Goal: Information Seeking & Learning: Learn about a topic

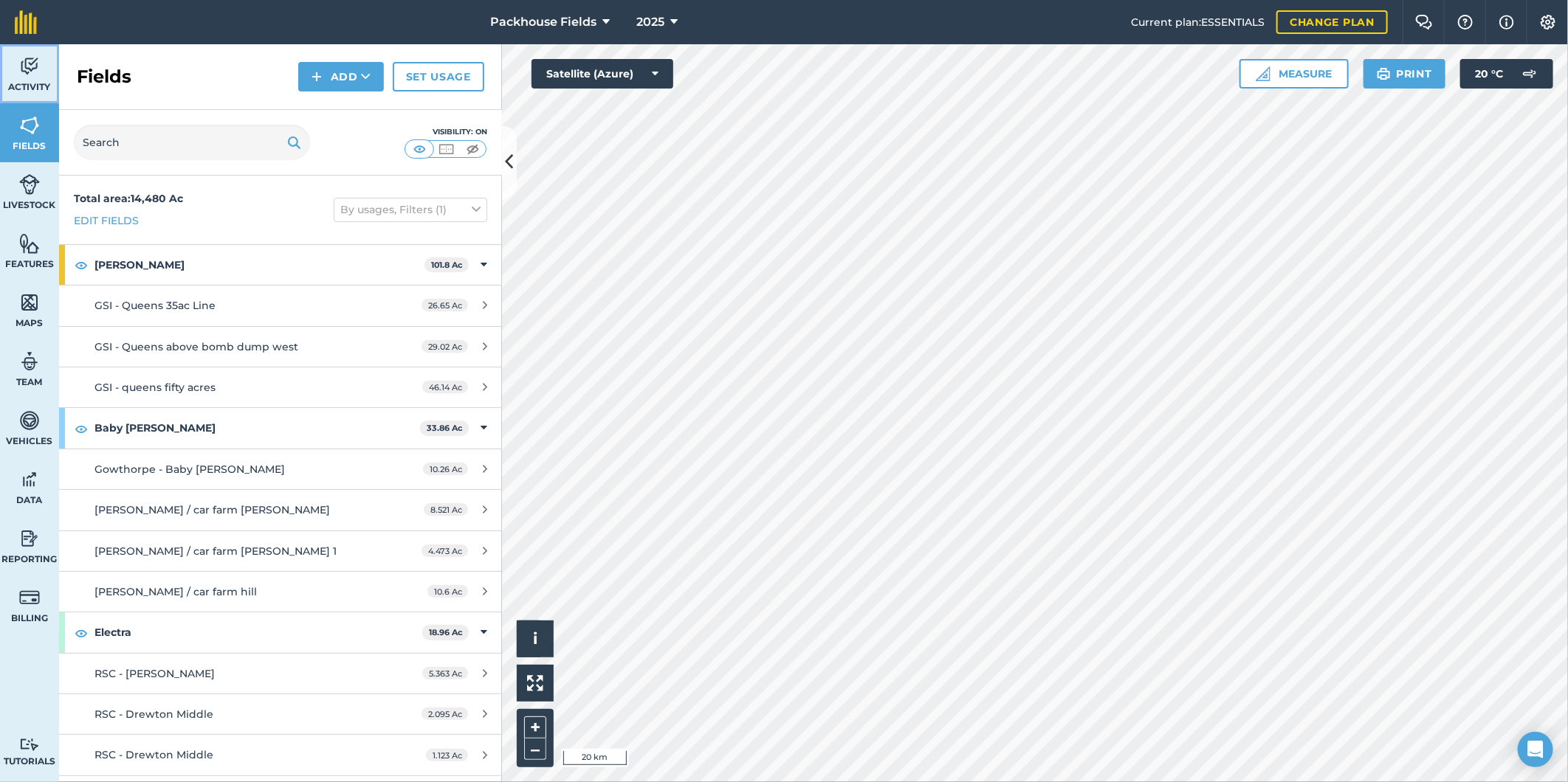
click at [42, 75] on link "Activity" at bounding box center [29, 74] width 59 height 59
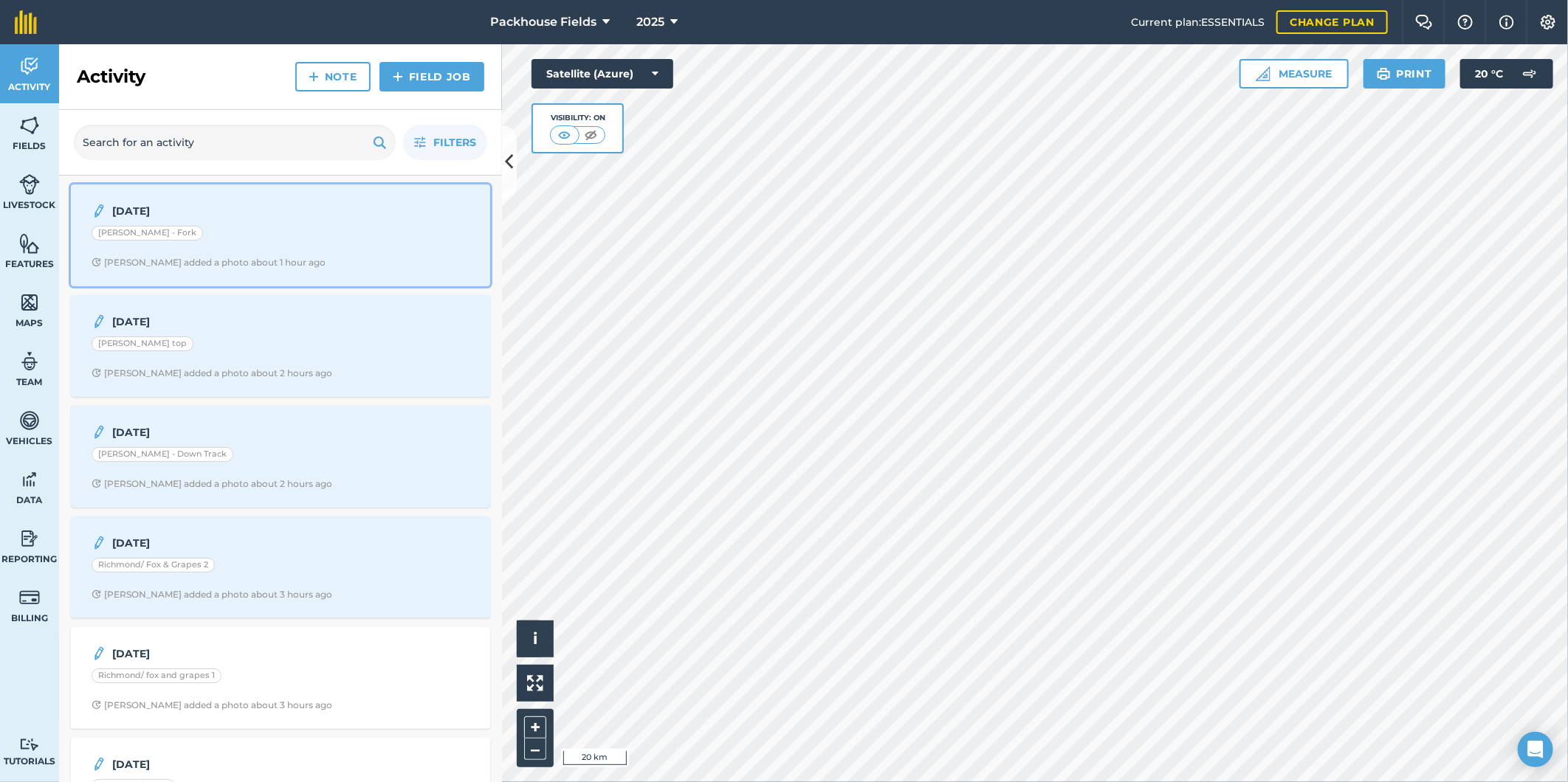
click at [276, 220] on div "[DATE] [PERSON_NAME] - Fork [PERSON_NAME] added a photo about 1 hour ago" at bounding box center [280, 235] width 402 height 84
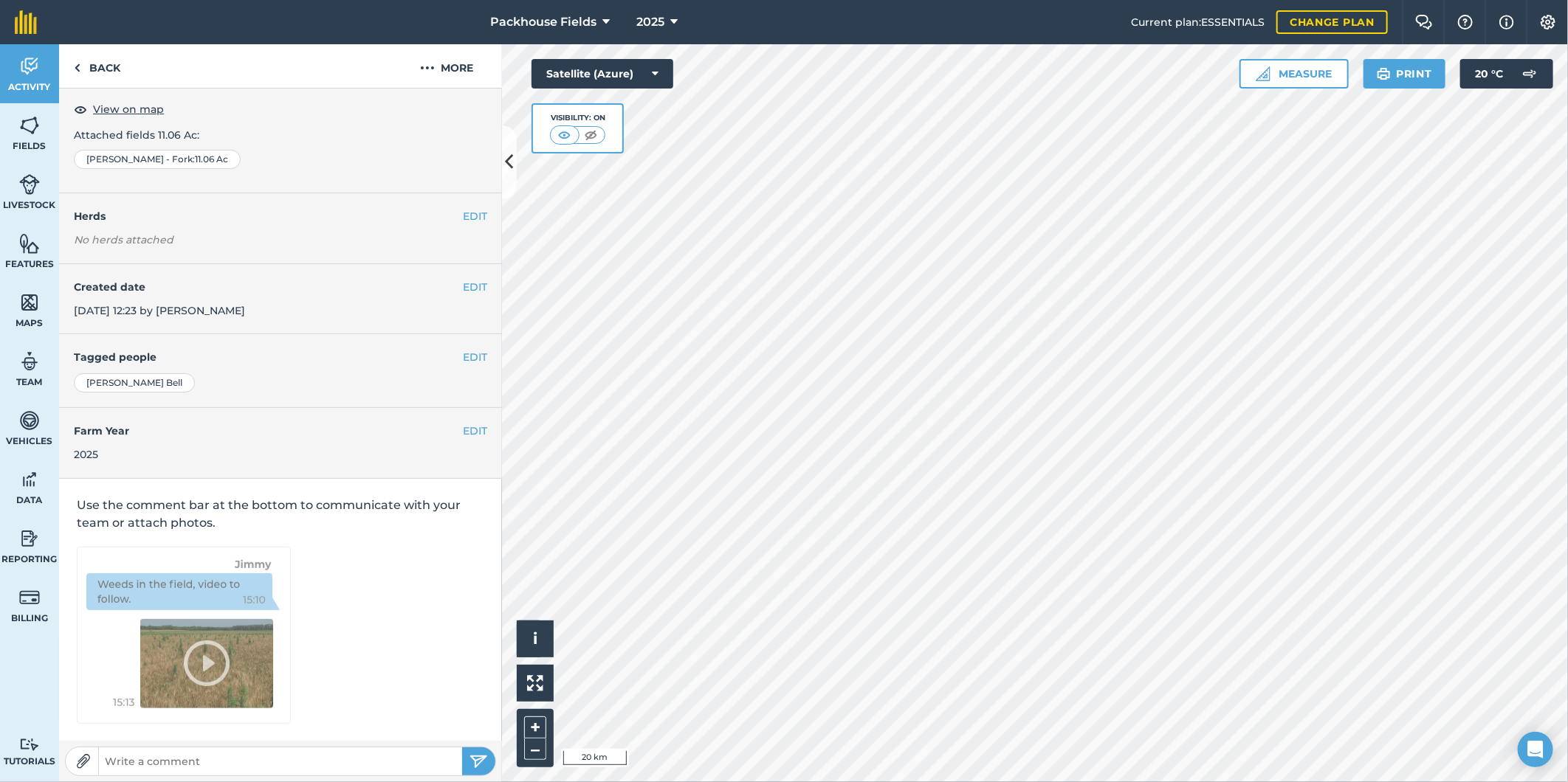
scroll to position [5, 0]
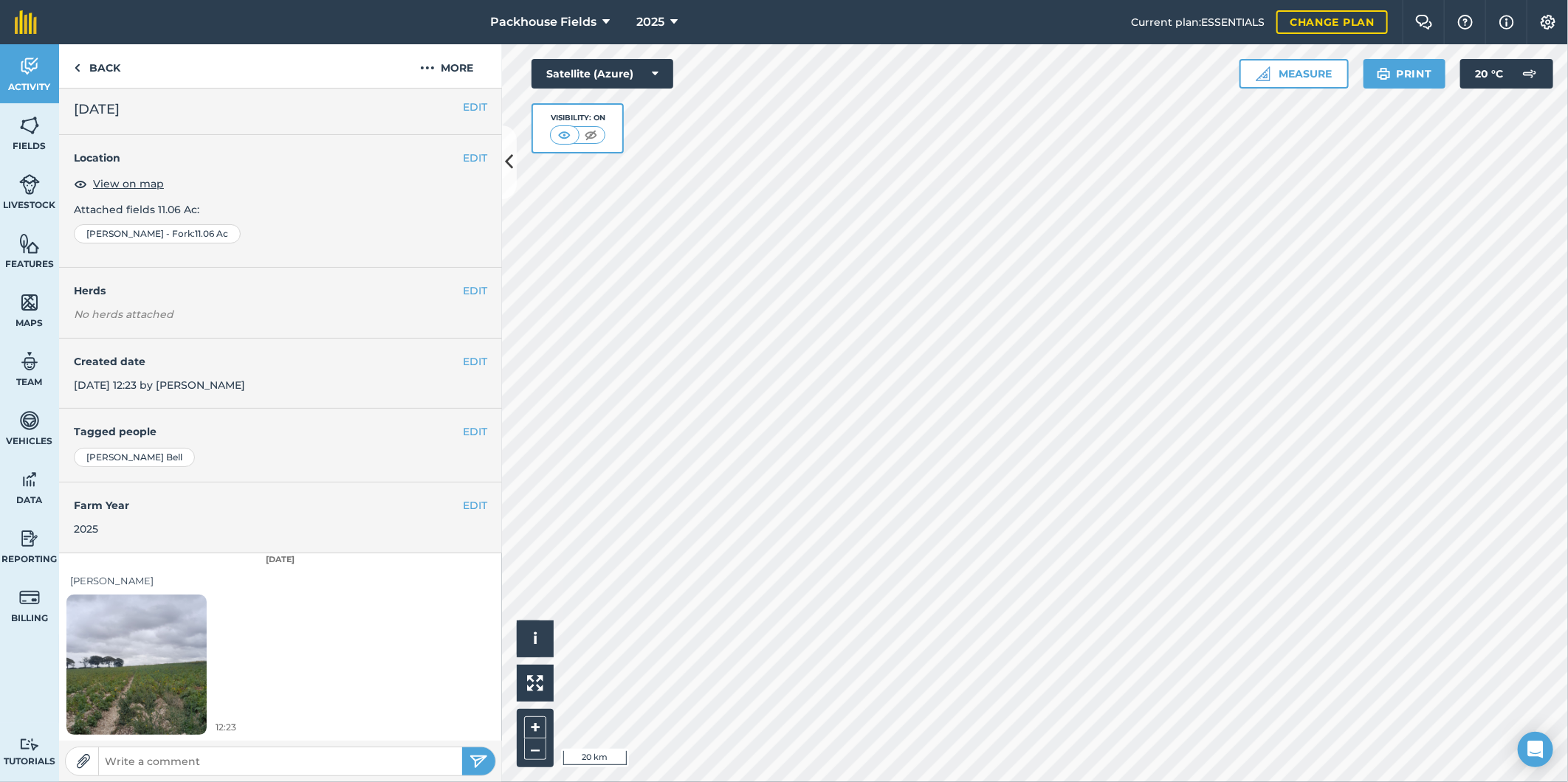
click at [186, 644] on img at bounding box center [137, 664] width 141 height 187
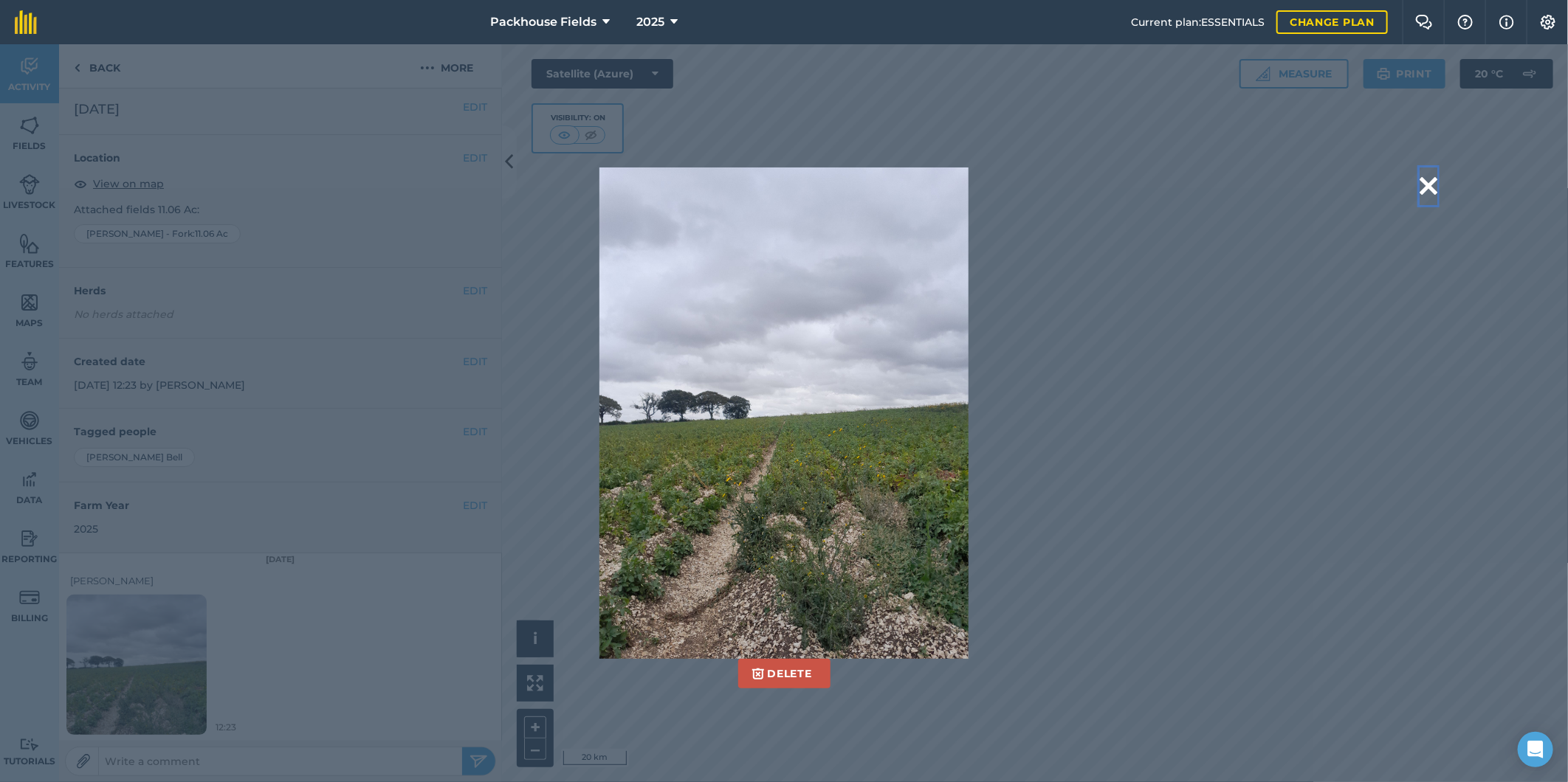
click at [1424, 184] on button at bounding box center [1428, 186] width 17 height 37
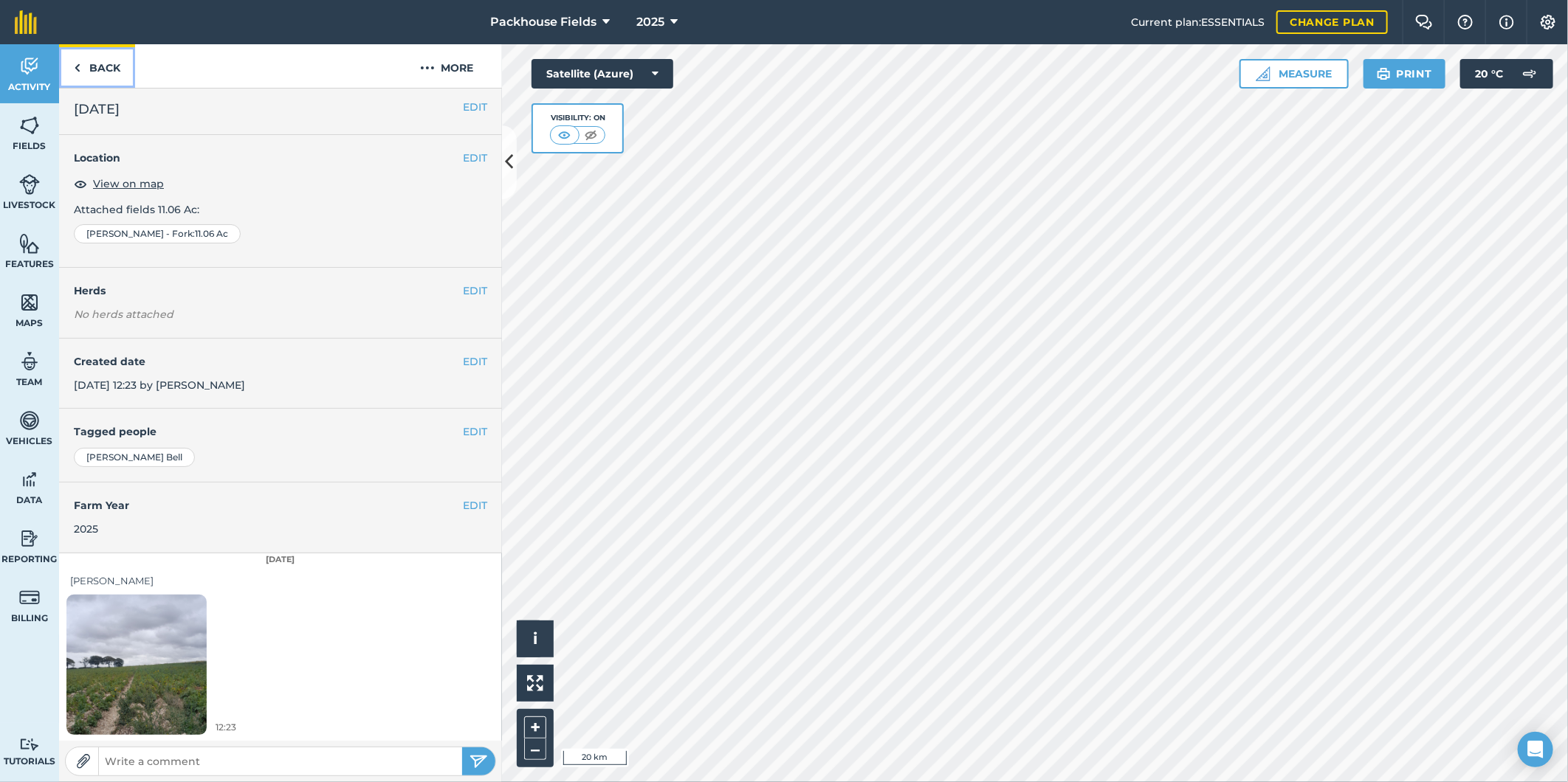
click at [98, 69] on link "Back" at bounding box center [97, 66] width 76 height 44
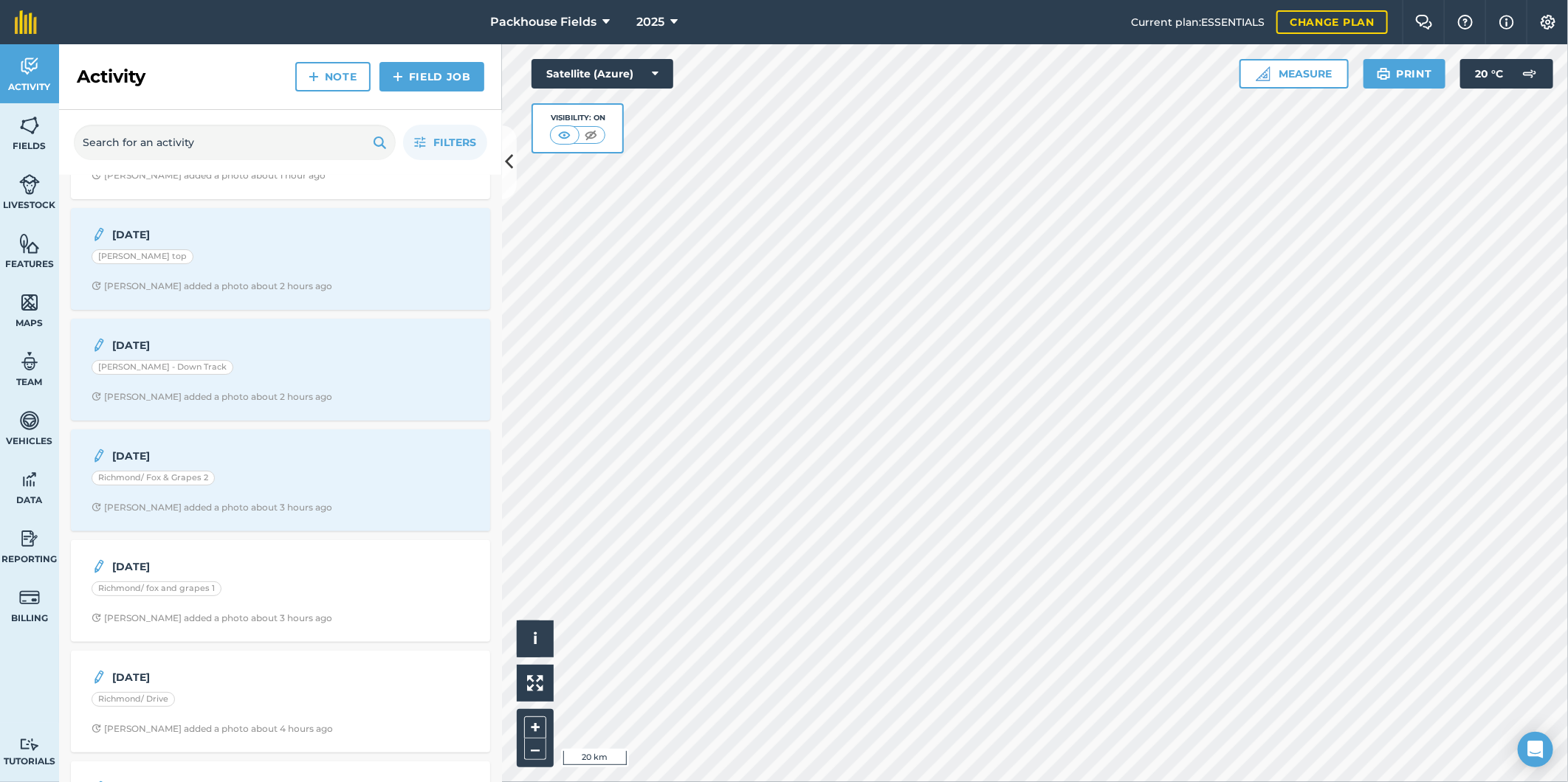
scroll to position [82, 0]
click at [222, 253] on div "[DATE] [PERSON_NAME] top [PERSON_NAME] added a photo about 2 hours ago" at bounding box center [280, 264] width 402 height 84
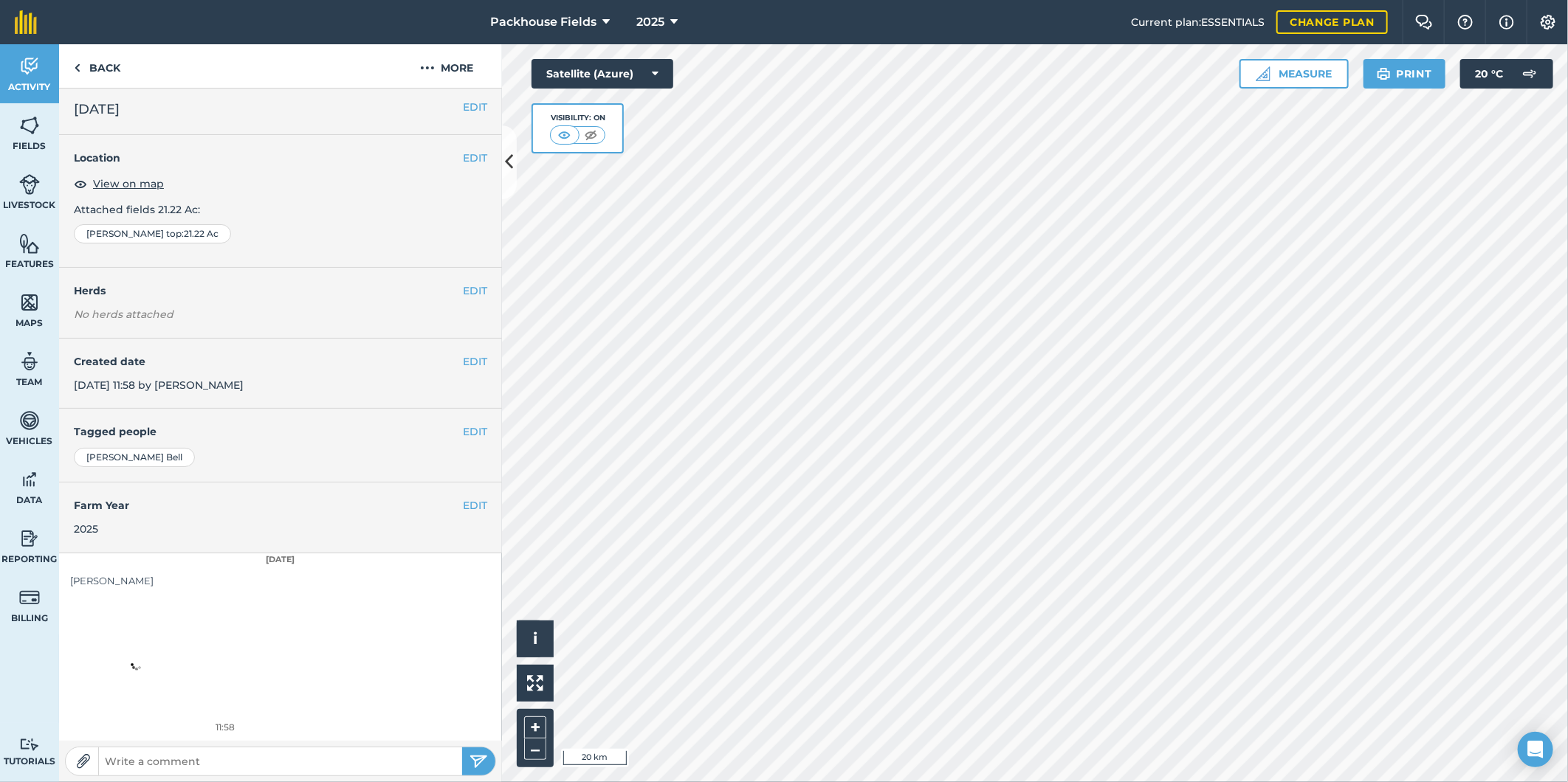
scroll to position [5, 0]
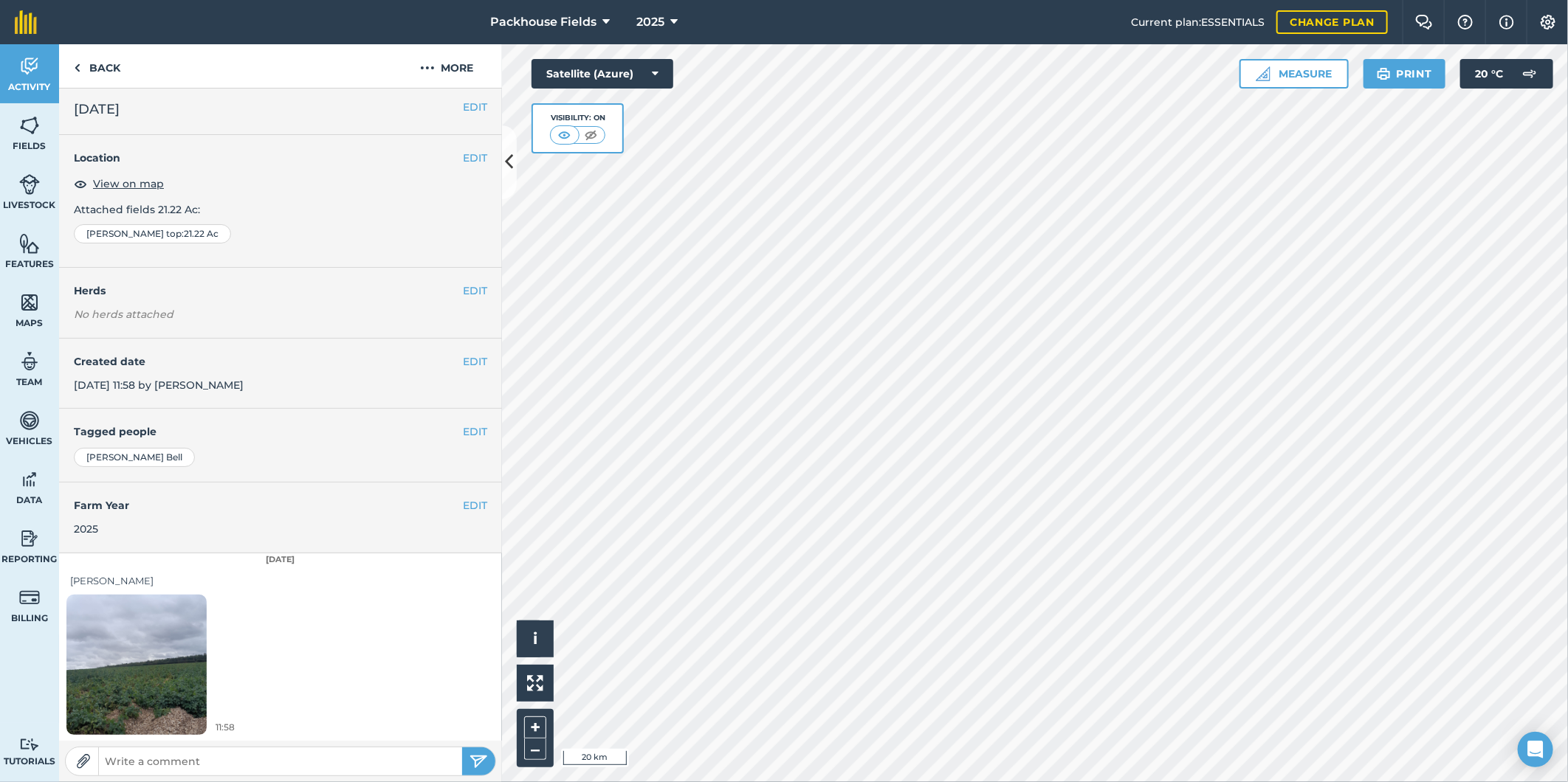
click at [133, 645] on img at bounding box center [137, 664] width 141 height 187
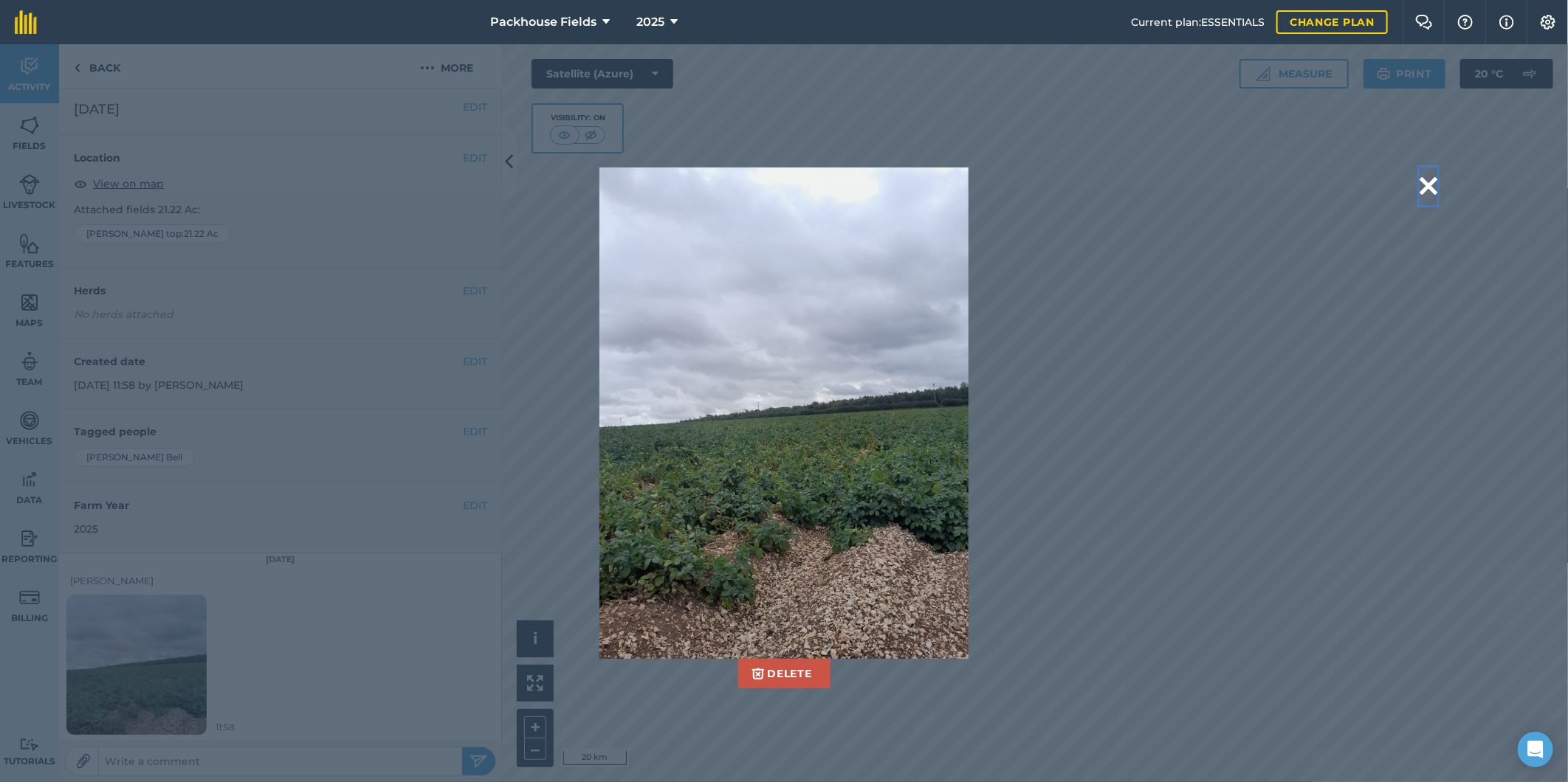
click at [1427, 183] on button at bounding box center [1428, 186] width 17 height 37
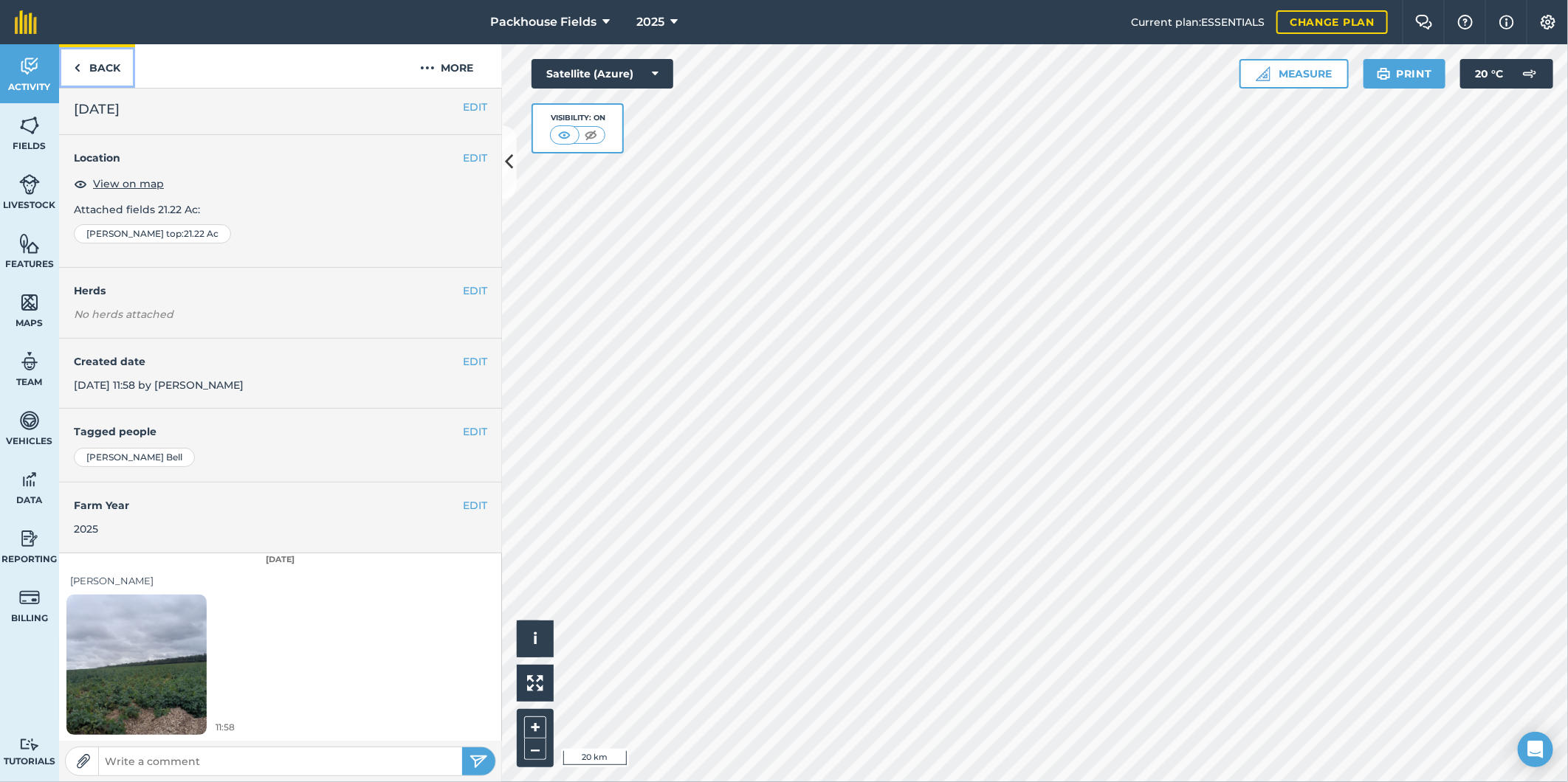
click at [110, 71] on link "Back" at bounding box center [97, 66] width 76 height 44
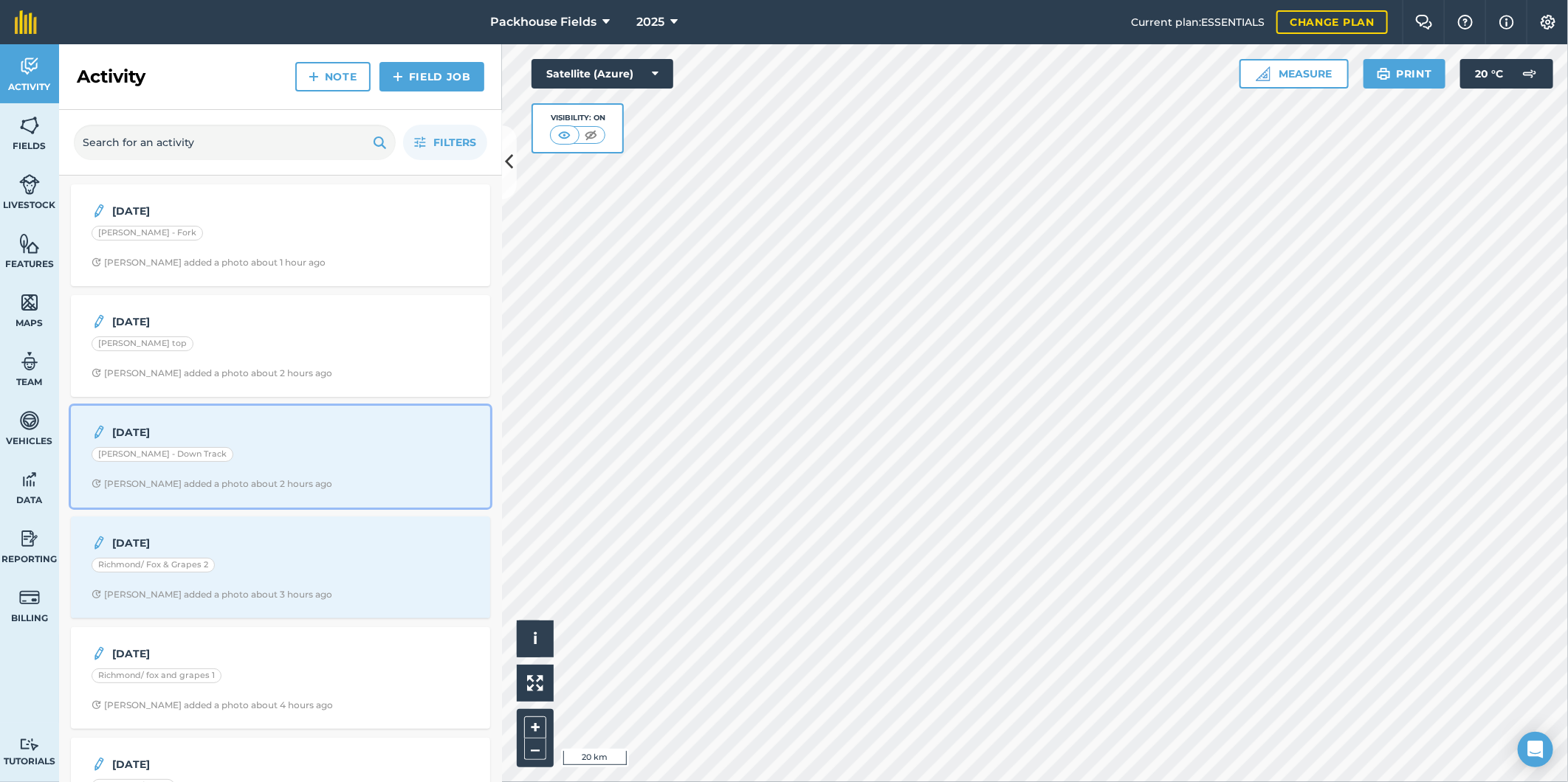
click at [199, 453] on div "[PERSON_NAME] - Down Track" at bounding box center [280, 456] width 378 height 19
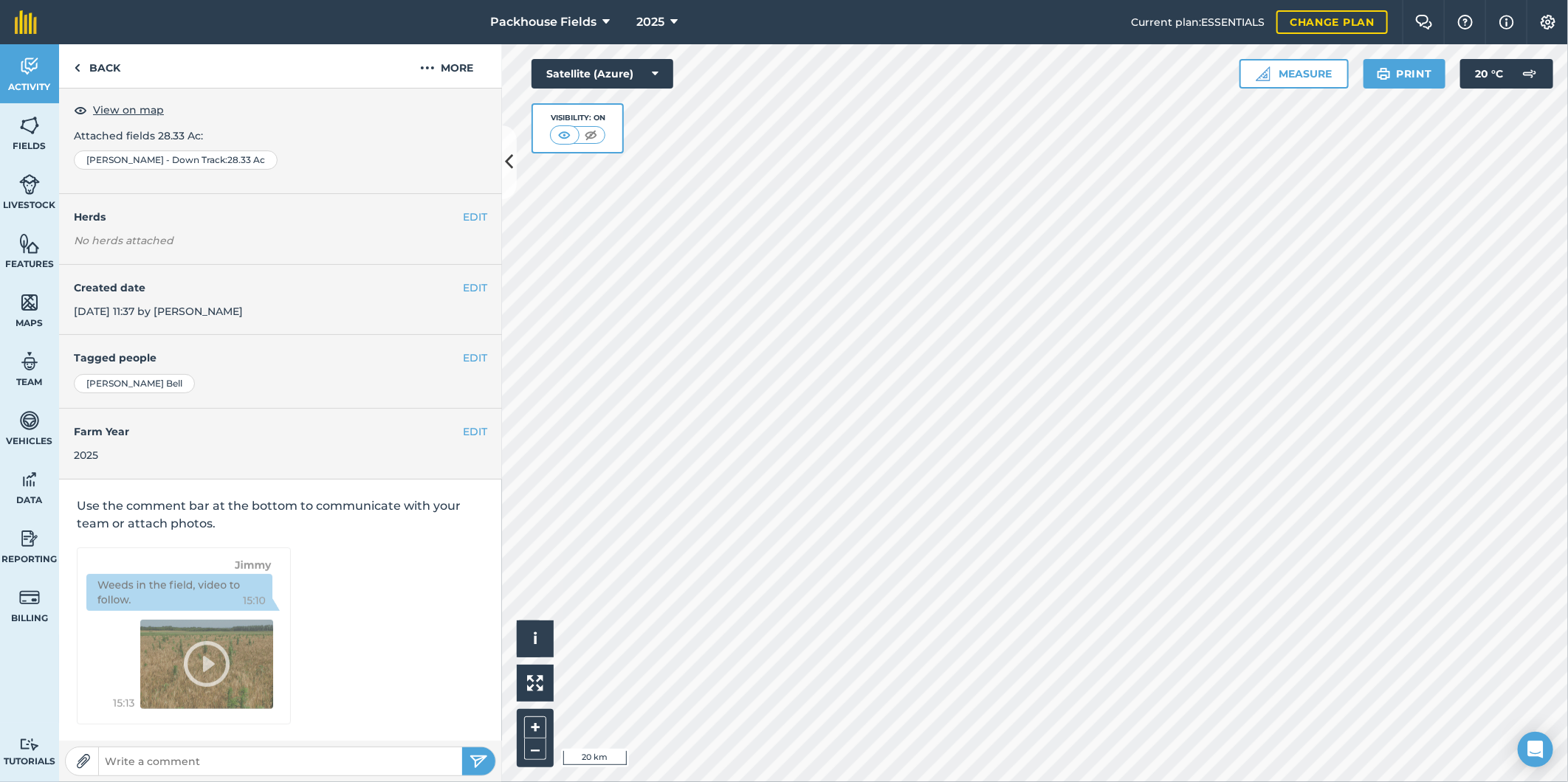
scroll to position [5, 0]
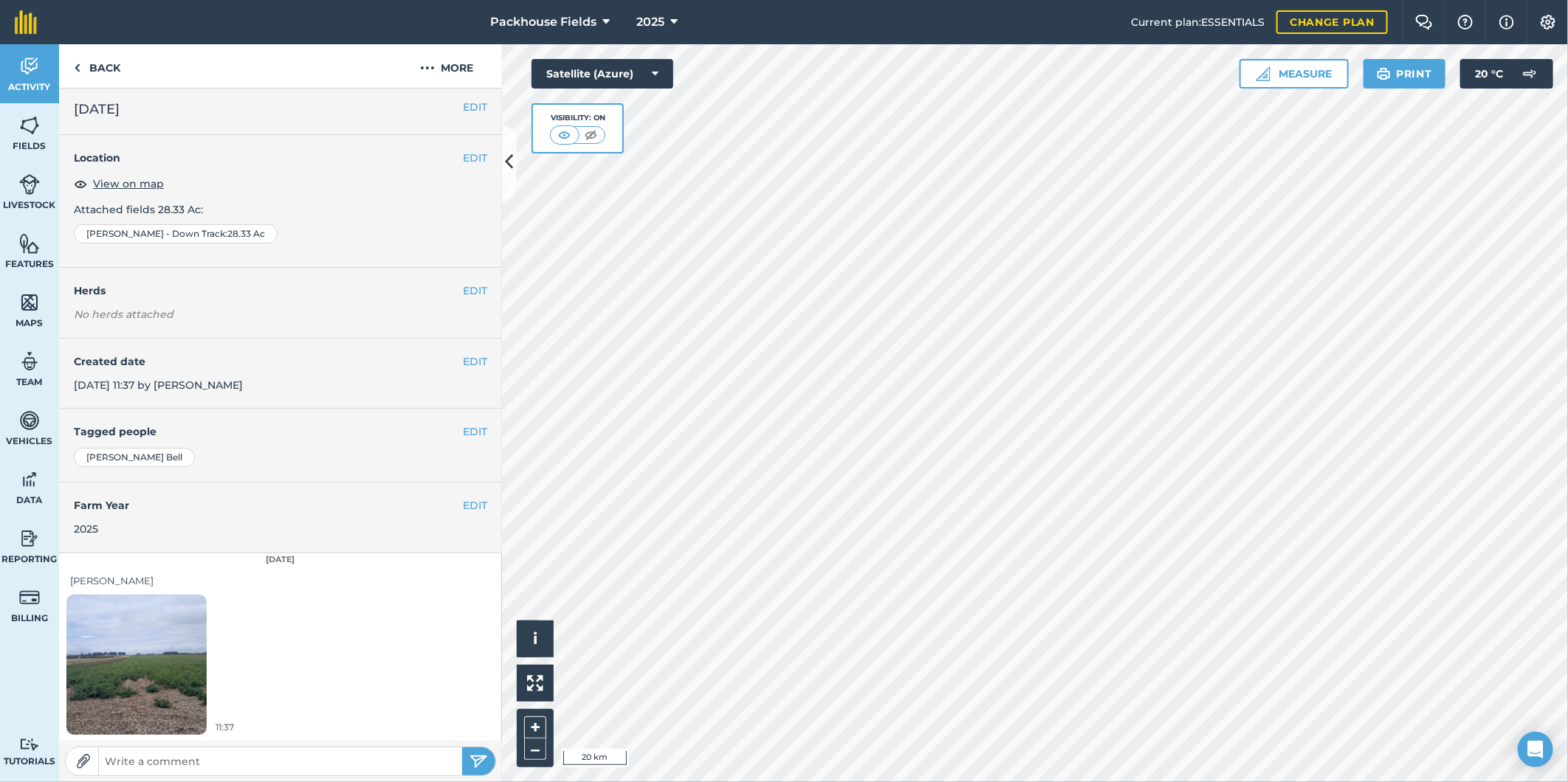
click at [141, 665] on img at bounding box center [137, 664] width 141 height 187
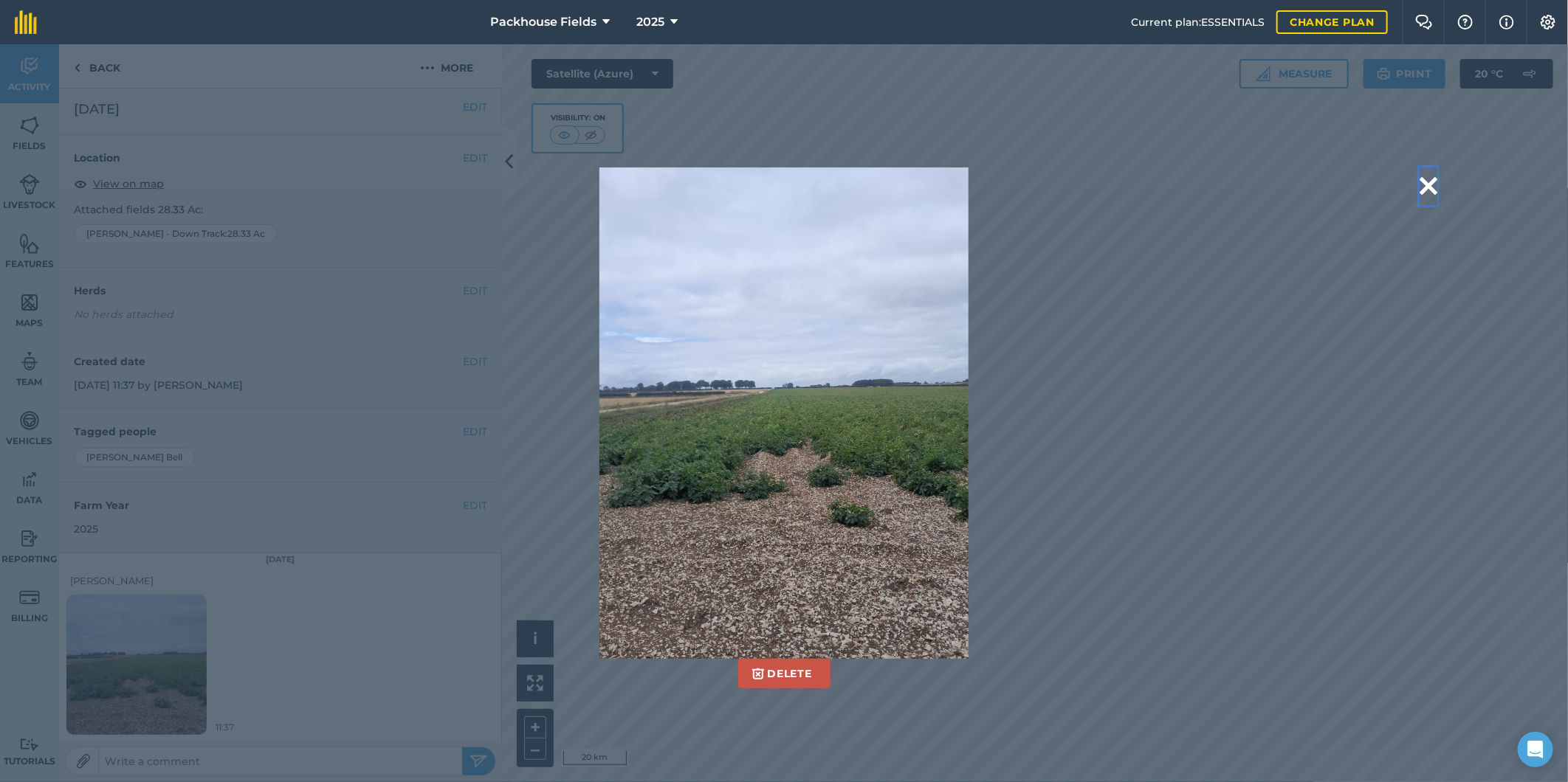
click at [1420, 184] on button at bounding box center [1428, 186] width 17 height 37
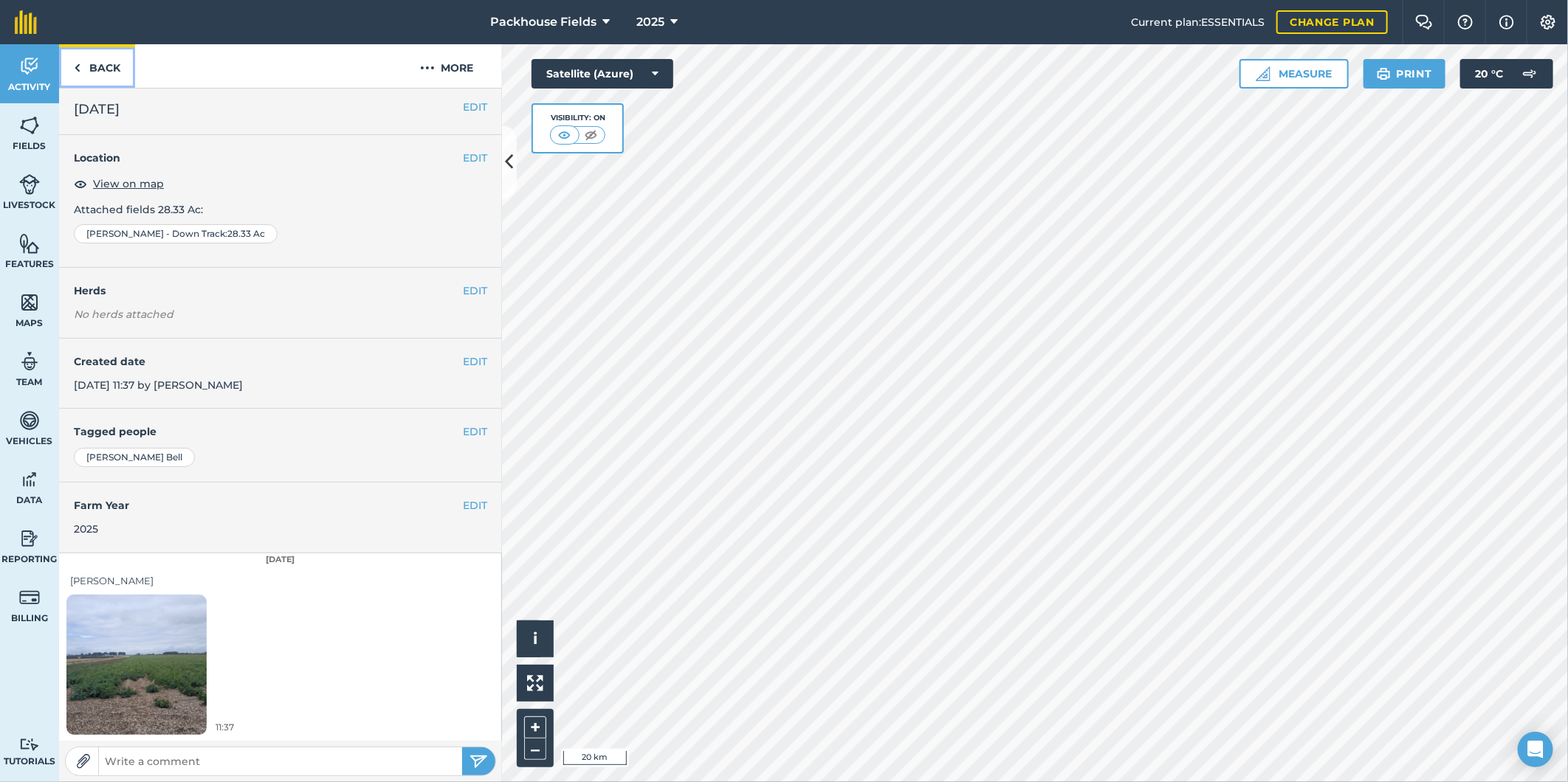
click at [109, 76] on link "Back" at bounding box center [97, 66] width 76 height 44
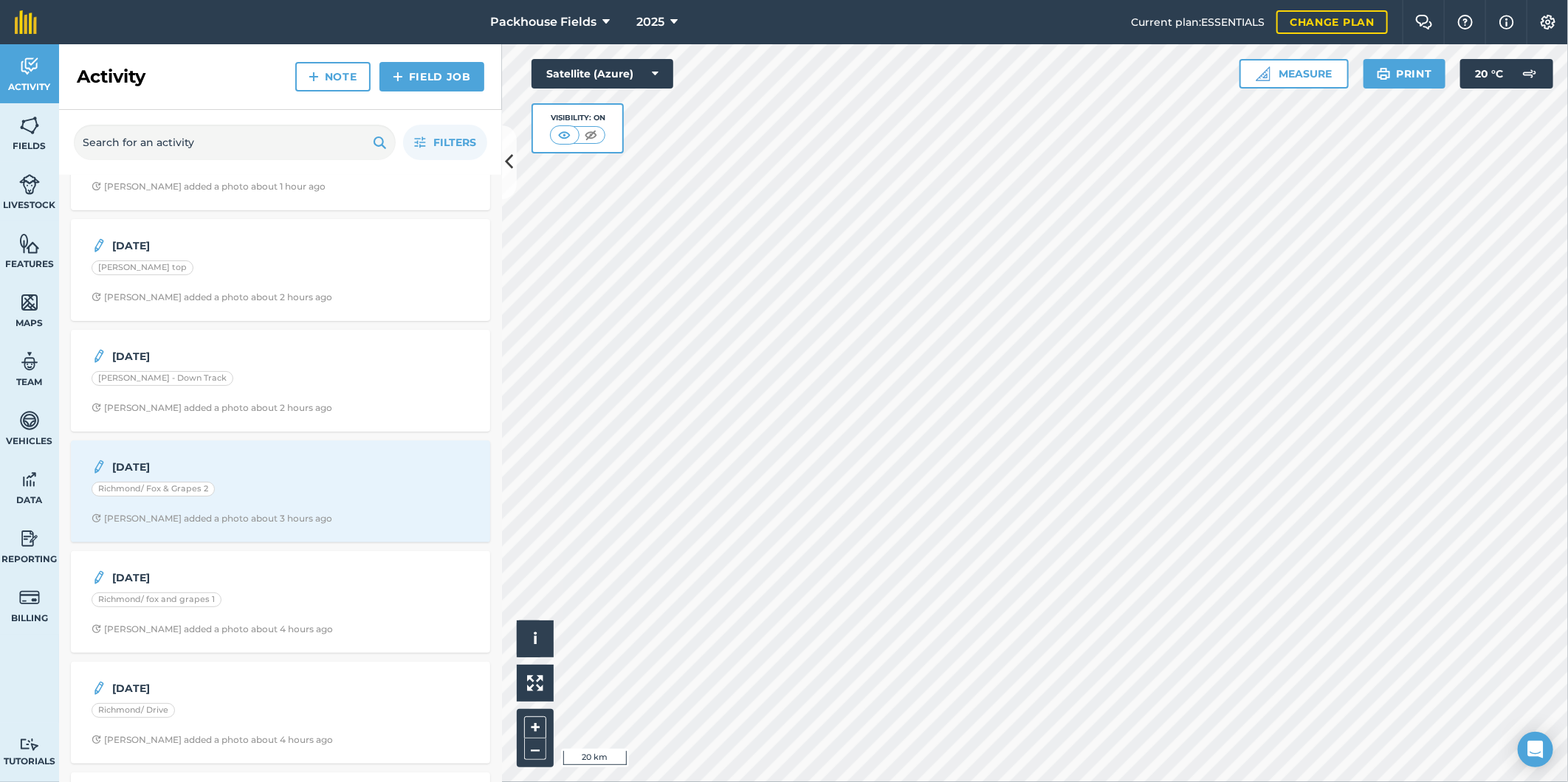
scroll to position [82, 0]
click at [294, 500] on div "[DATE] Richmond/ Fox & Grapes 2 [PERSON_NAME] added a photo about 3 hours ago" at bounding box center [280, 485] width 402 height 84
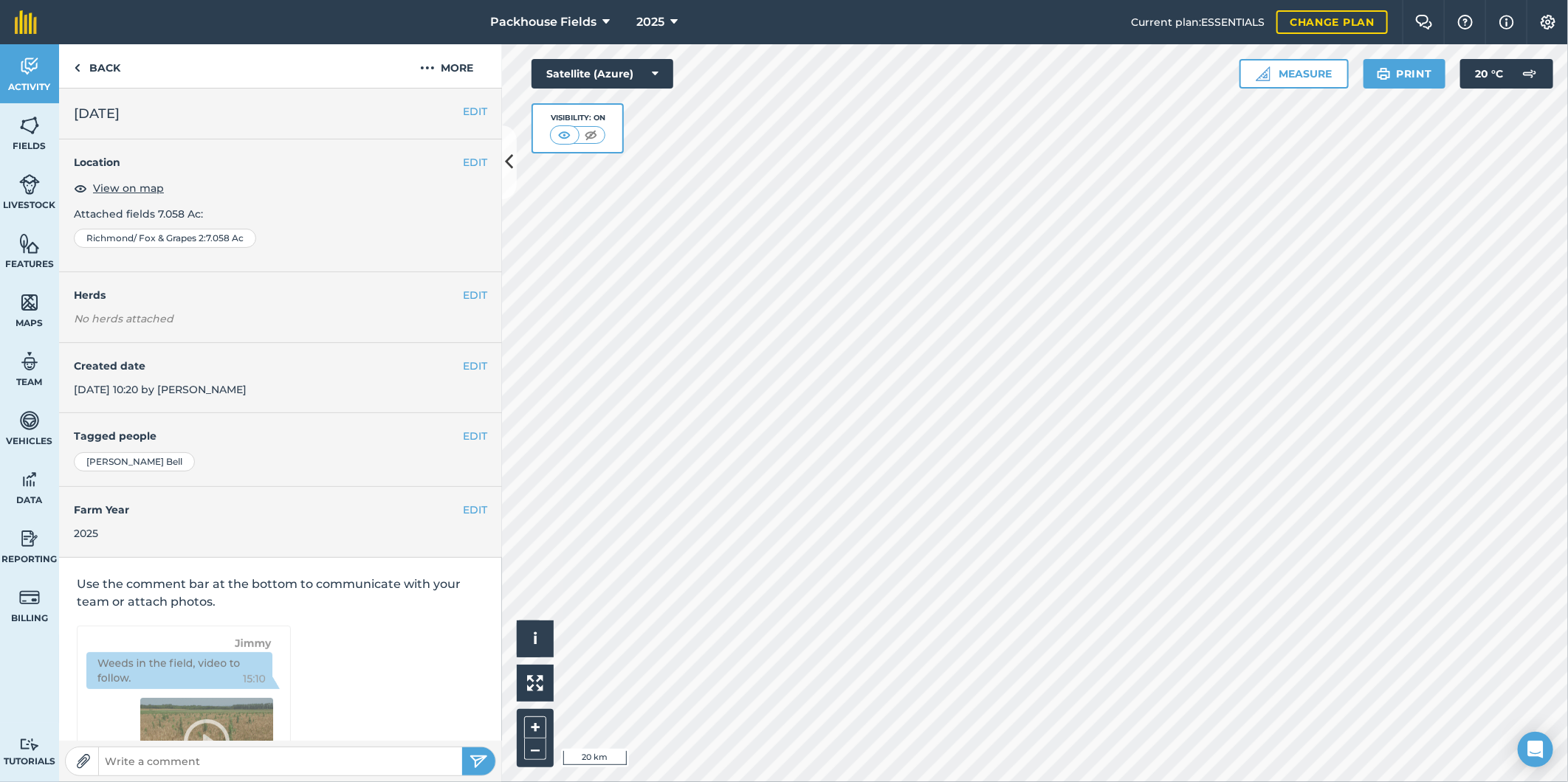
scroll to position [5, 0]
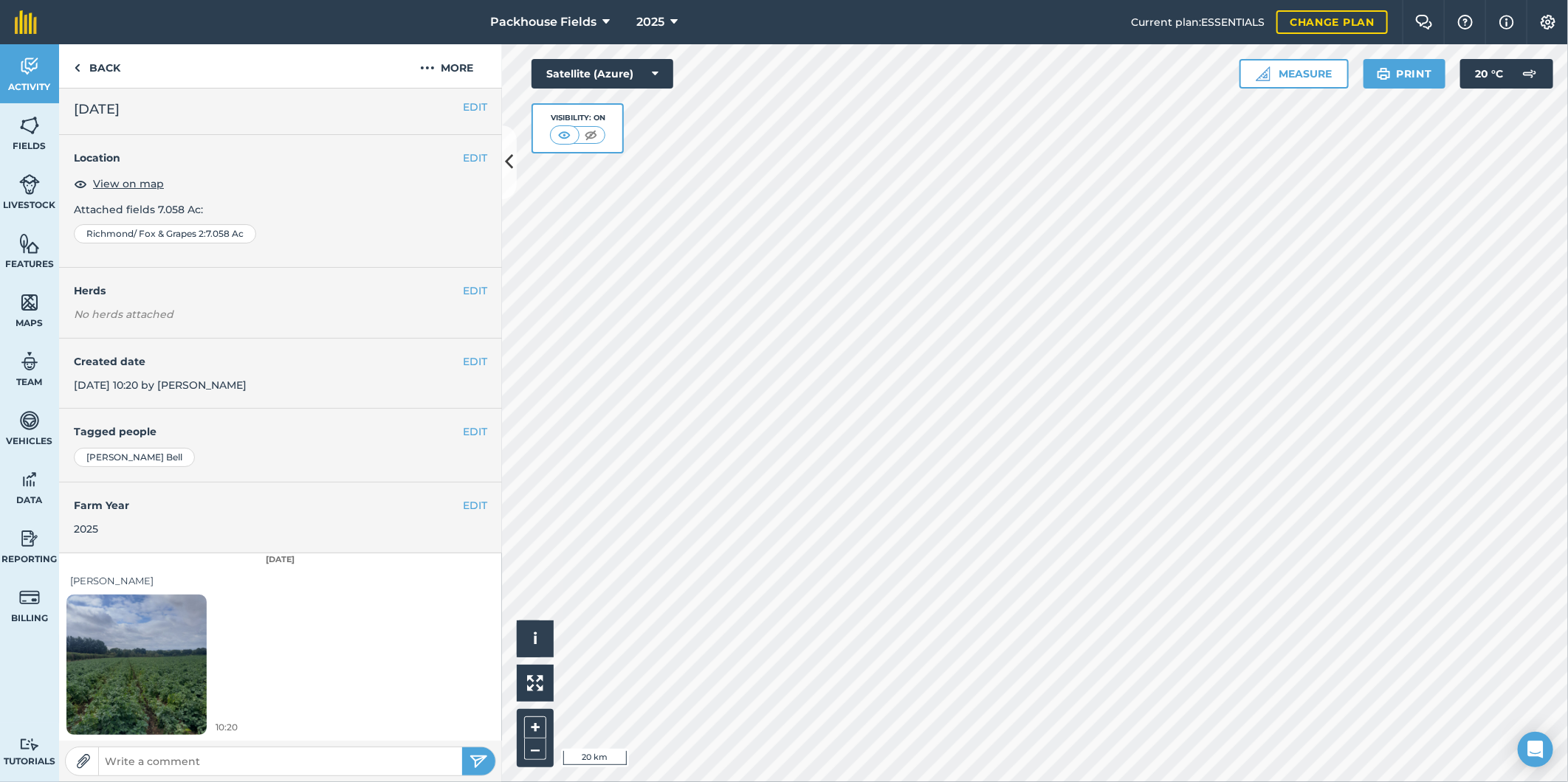
click at [133, 667] on img at bounding box center [137, 664] width 141 height 187
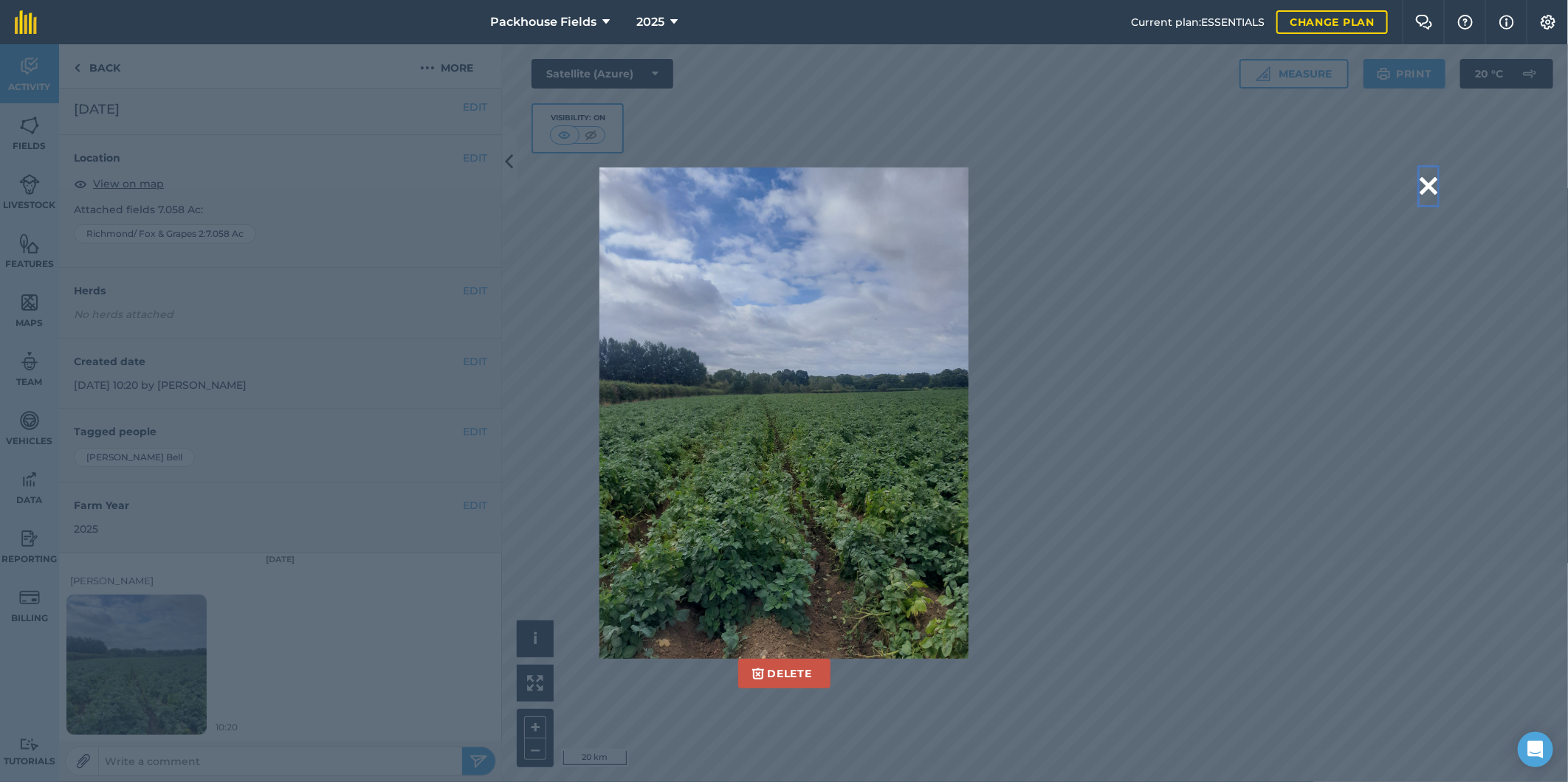
click at [1435, 183] on button at bounding box center [1428, 186] width 17 height 37
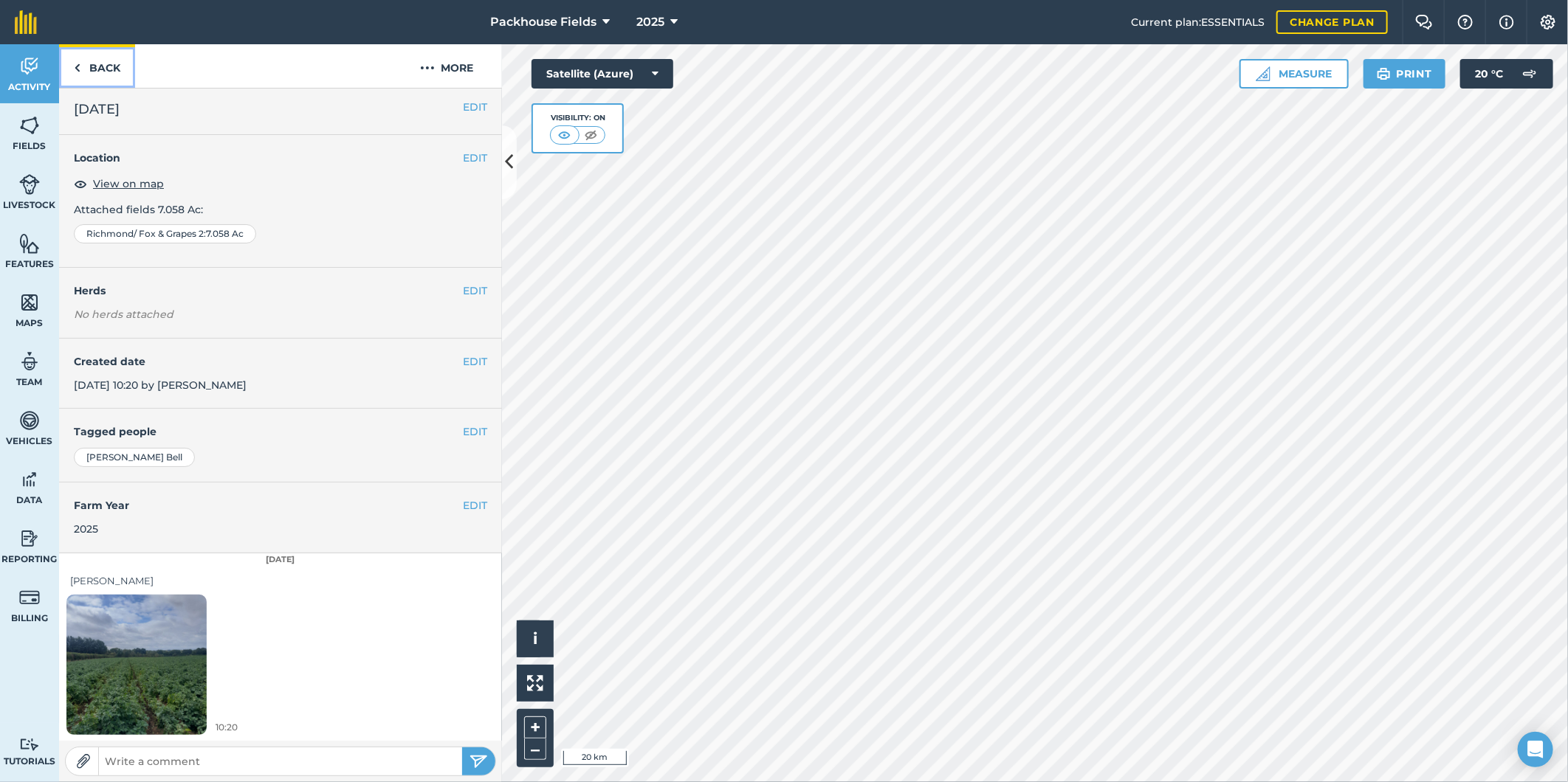
click at [99, 69] on link "Back" at bounding box center [97, 66] width 76 height 44
